Goal: Transaction & Acquisition: Purchase product/service

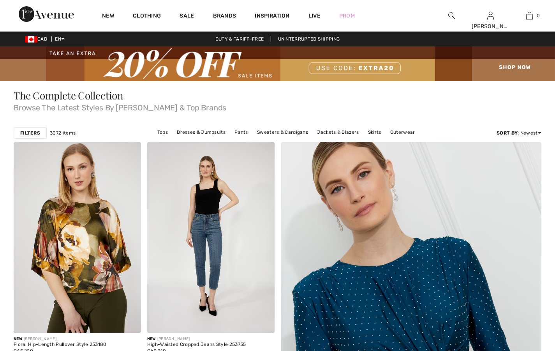
scroll to position [334, 0]
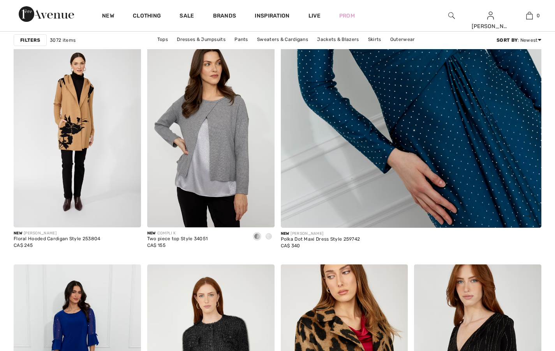
checkbox input "true"
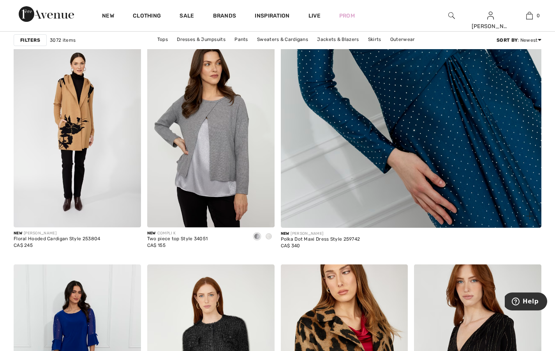
click at [456, 88] on img at bounding box center [411, 43] width 313 height 470
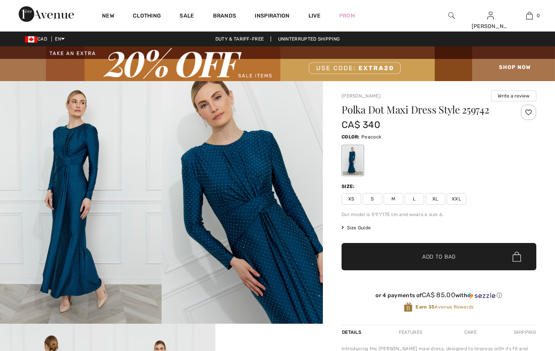
checkbox input "true"
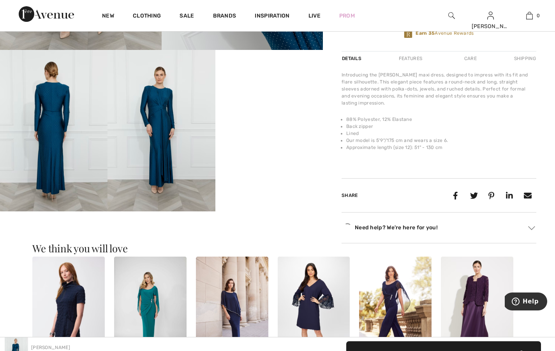
scroll to position [275, 0]
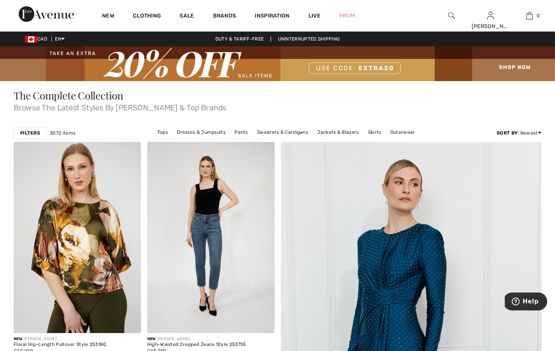
click at [30, 131] on strong "Filters" at bounding box center [30, 132] width 20 height 7
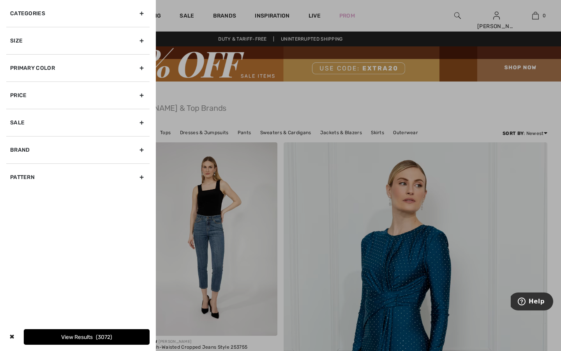
click at [142, 150] on div "Brand" at bounding box center [77, 149] width 143 height 27
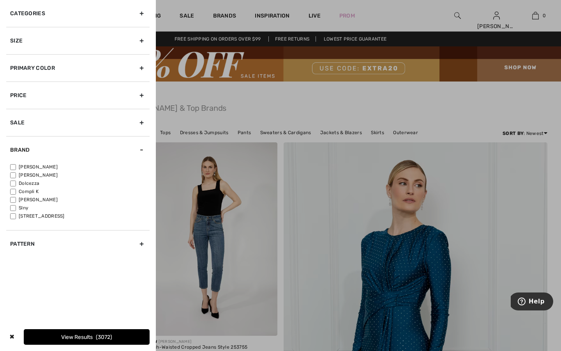
click at [13, 166] on input"] "[PERSON_NAME]" at bounding box center [13, 167] width 6 height 6
checkbox input"] "true"
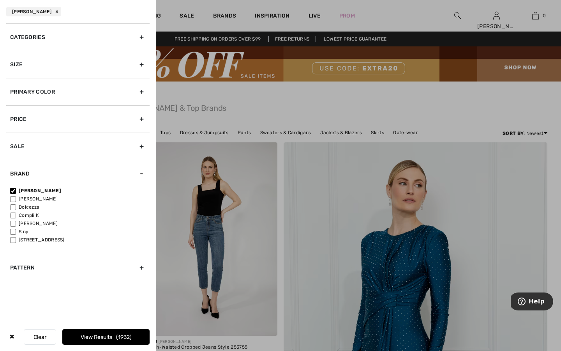
click at [78, 336] on button "View Results 1932" at bounding box center [105, 337] width 87 height 16
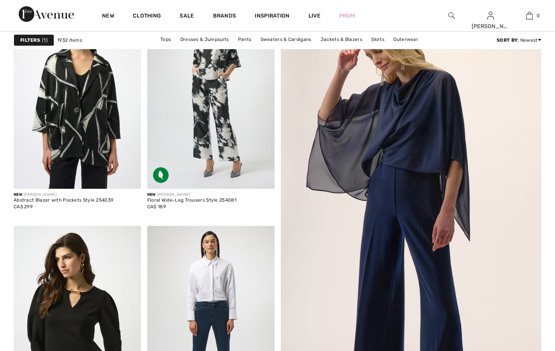
checkbox input "true"
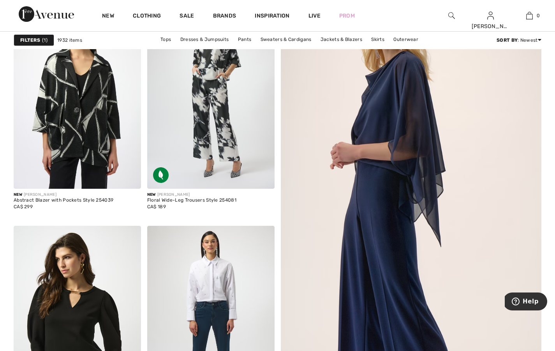
click at [394, 141] on img at bounding box center [411, 233] width 313 height 470
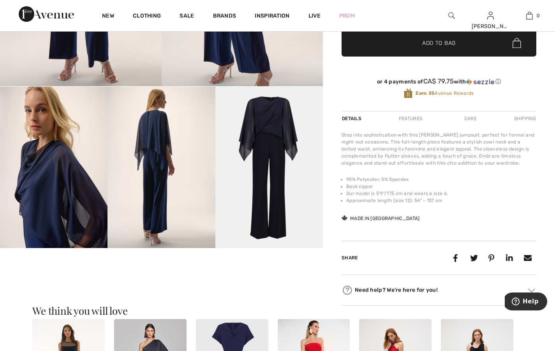
click at [160, 170] on img at bounding box center [162, 167] width 108 height 161
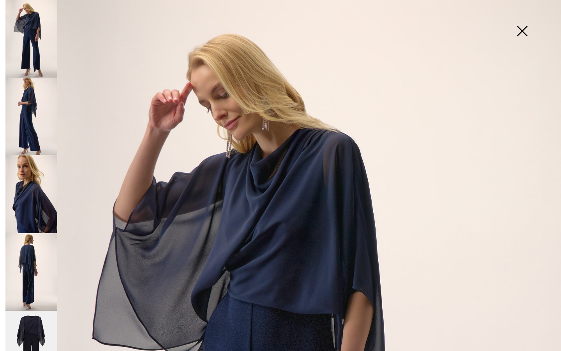
click at [519, 32] on img at bounding box center [522, 32] width 39 height 40
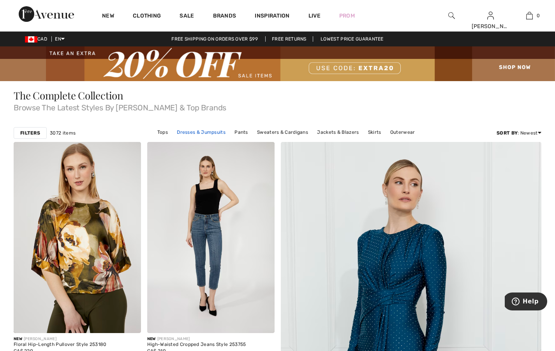
click at [191, 130] on link "Dresses & Jumpsuits" at bounding box center [201, 132] width 57 height 10
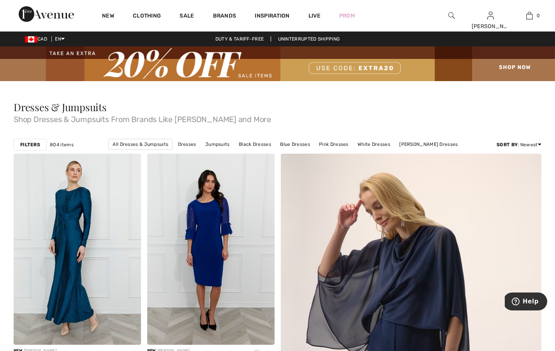
click at [32, 144] on strong "Filters" at bounding box center [30, 144] width 20 height 7
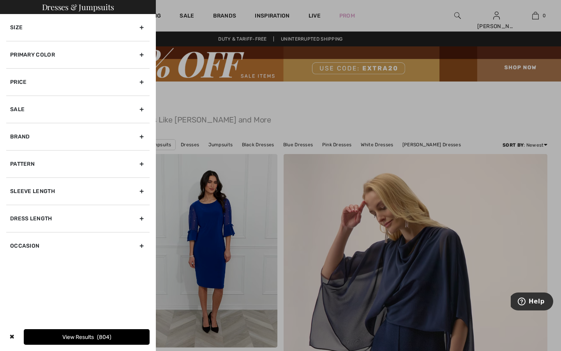
click at [141, 137] on div "Brand" at bounding box center [77, 136] width 143 height 27
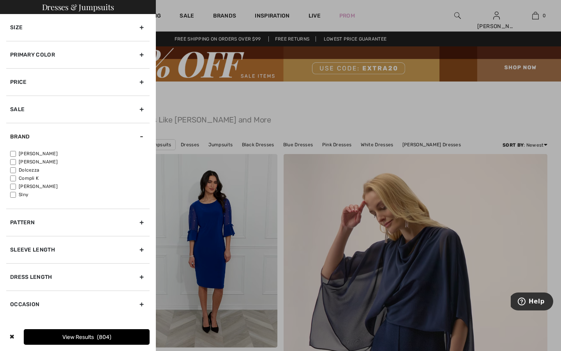
click at [13, 153] on input"] "[PERSON_NAME]" at bounding box center [13, 154] width 6 height 6
checkbox input"] "true"
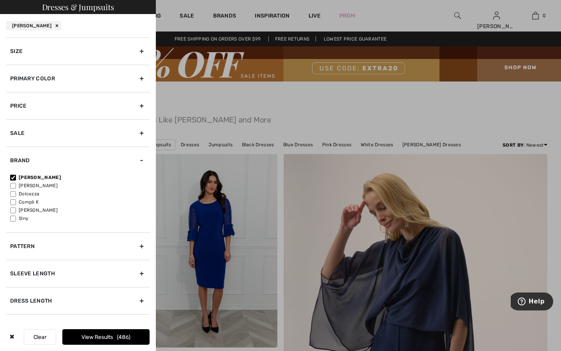
click at [87, 334] on button "View Results 486" at bounding box center [105, 337] width 87 height 16
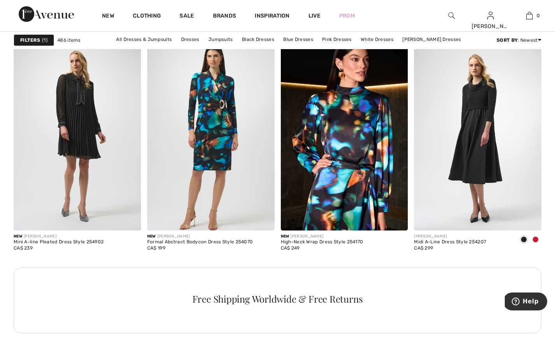
scroll to position [795, 0]
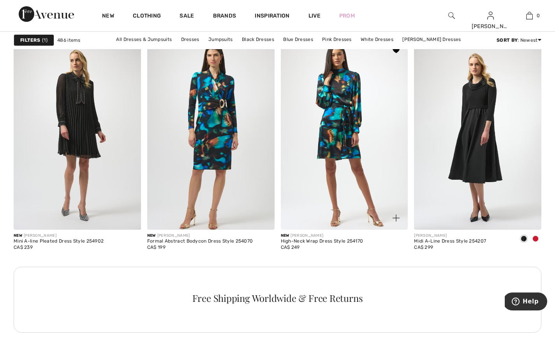
click at [346, 87] on img at bounding box center [344, 133] width 127 height 191
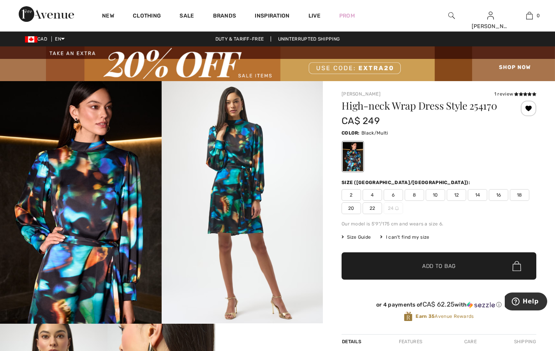
click at [350, 207] on span "20" at bounding box center [351, 208] width 19 height 12
click at [448, 265] on span "Add to Bag" at bounding box center [439, 266] width 34 height 8
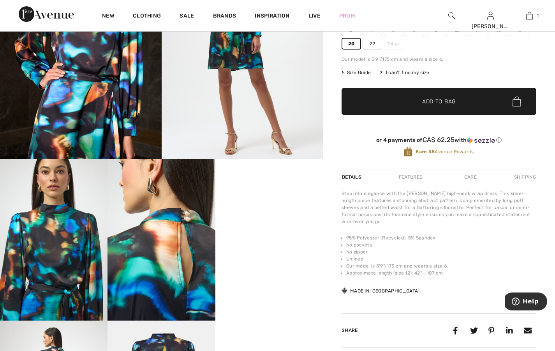
scroll to position [165, 0]
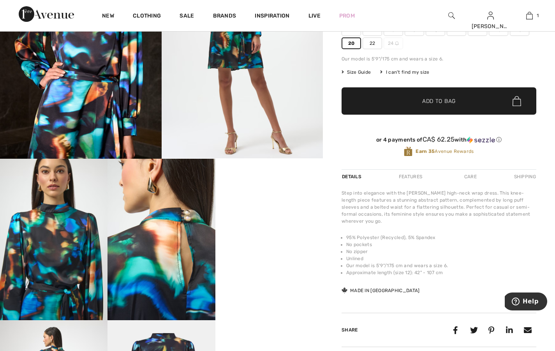
click at [418, 176] on div "Features" at bounding box center [410, 177] width 37 height 14
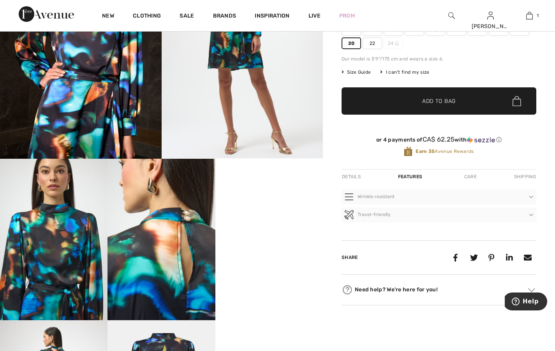
click at [472, 175] on div "Care" at bounding box center [471, 177] width 26 height 14
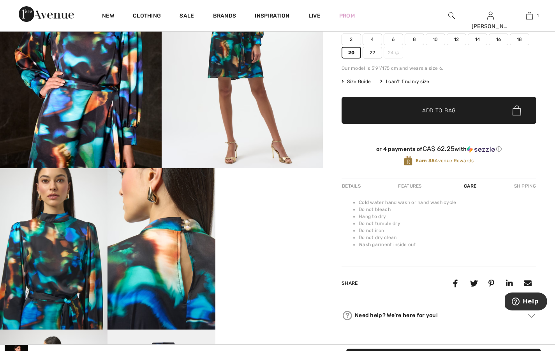
scroll to position [155, 0]
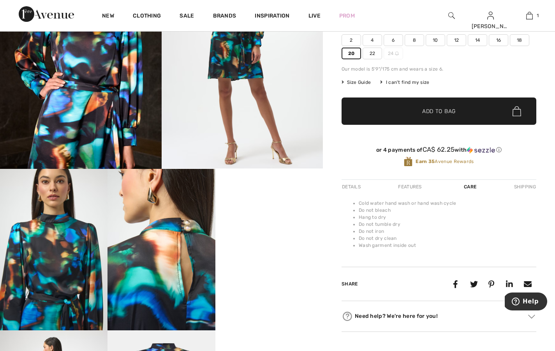
click at [348, 185] on div "Details" at bounding box center [352, 187] width 21 height 14
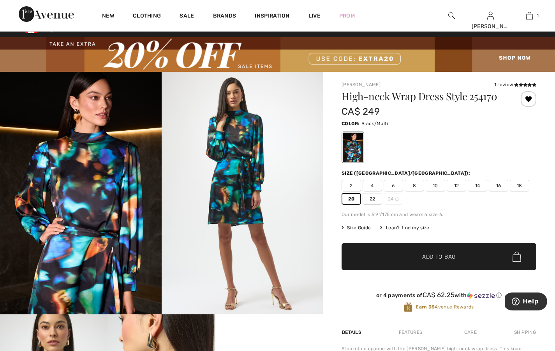
scroll to position [9, 0]
click at [355, 144] on div at bounding box center [353, 146] width 20 height 29
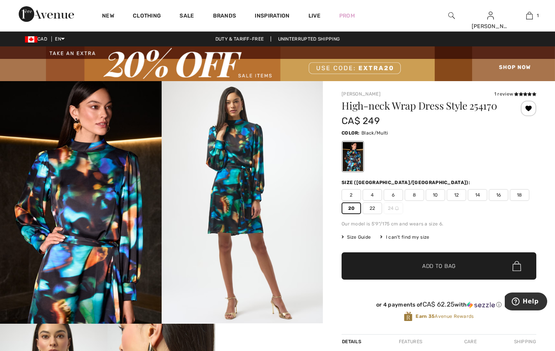
scroll to position [0, 0]
